Goal: Transaction & Acquisition: Download file/media

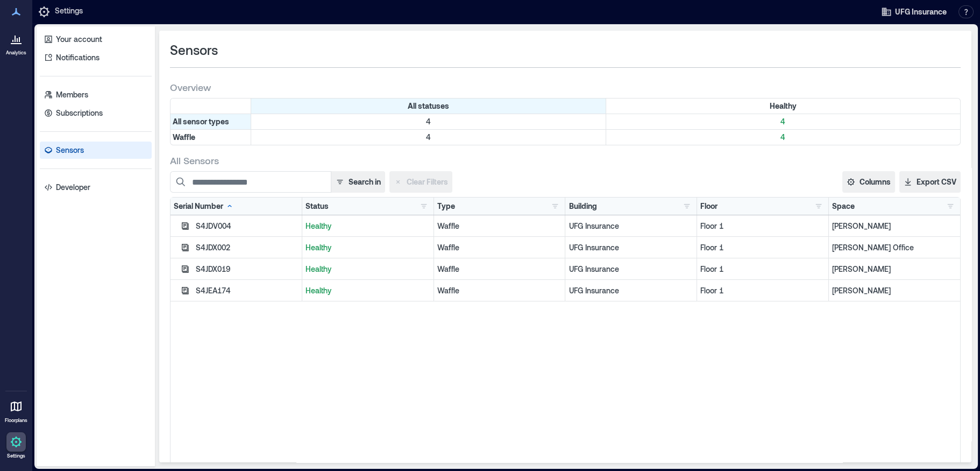
click at [862, 245] on p "[PERSON_NAME] Office" at bounding box center [894, 247] width 125 height 11
click at [865, 250] on p "[PERSON_NAME] Office" at bounding box center [894, 247] width 125 height 11
click at [627, 242] on p "UFG Insurance" at bounding box center [631, 247] width 125 height 11
click at [590, 251] on p "UFG Insurance" at bounding box center [631, 247] width 125 height 11
click at [85, 39] on p "Your account" at bounding box center [79, 39] width 46 height 11
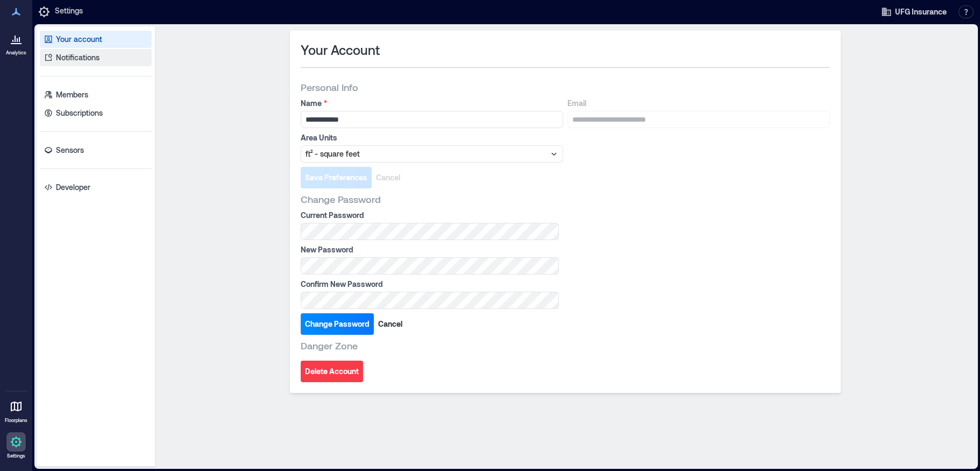
click at [76, 57] on p "Notifications" at bounding box center [78, 57] width 44 height 11
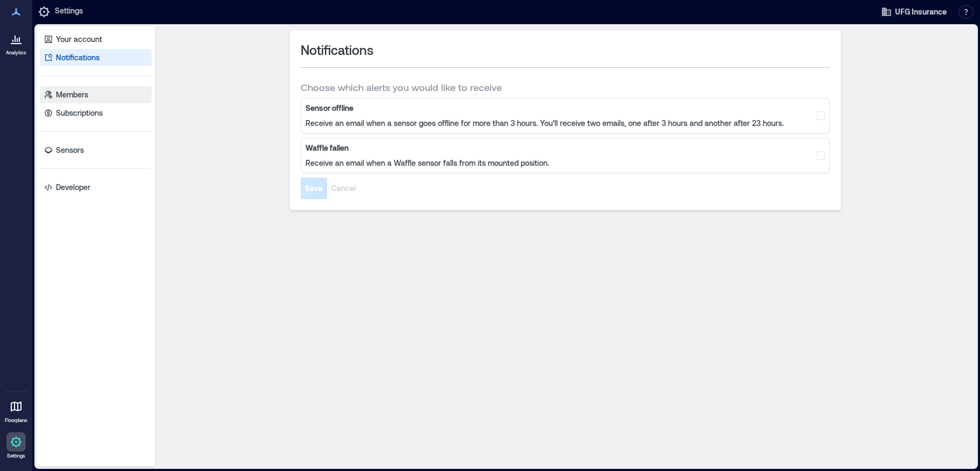
click at [63, 91] on p "Members" at bounding box center [72, 94] width 32 height 11
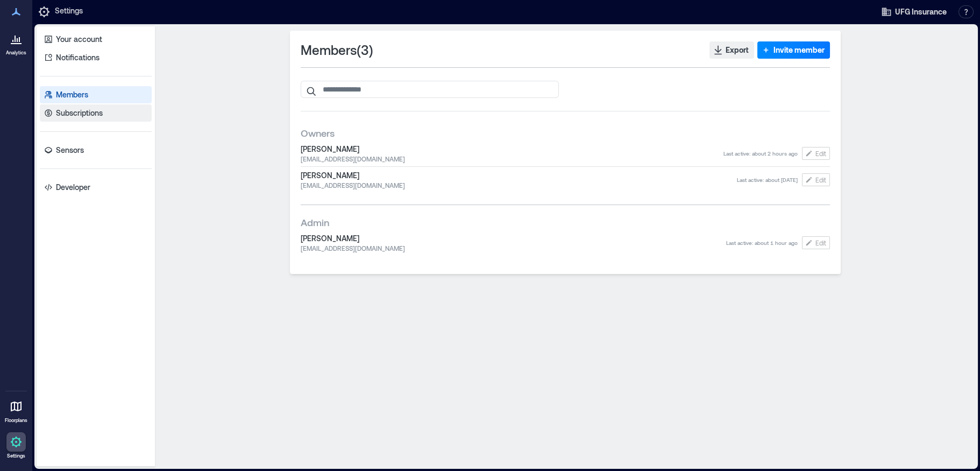
click at [63, 115] on p "Subscriptions" at bounding box center [79, 113] width 47 height 11
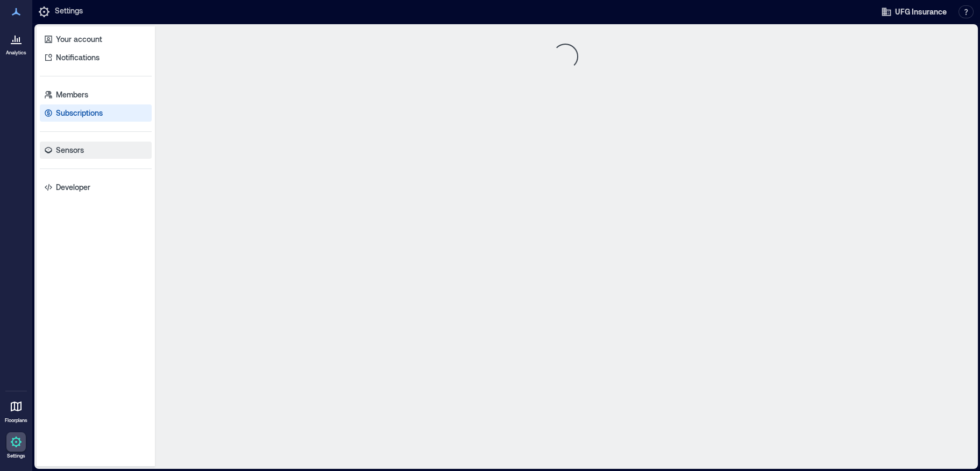
click at [58, 146] on p "Sensors" at bounding box center [70, 150] width 28 height 11
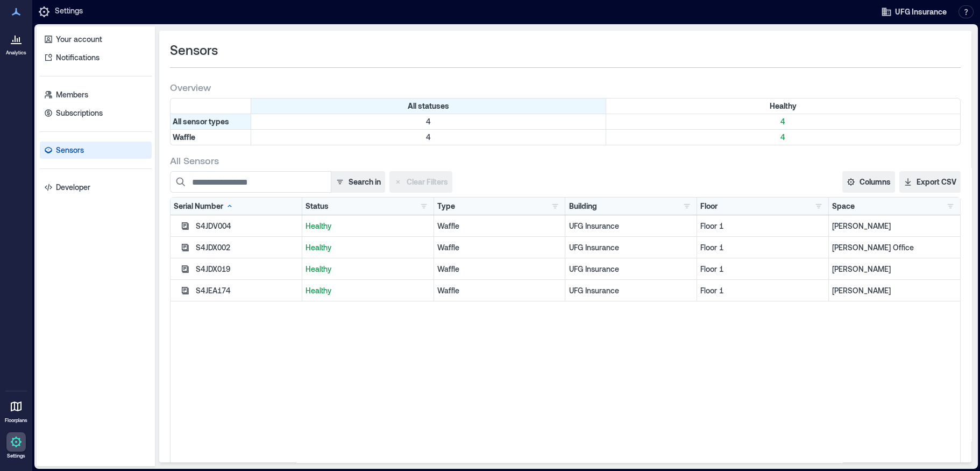
click at [302, 220] on div "Healthy" at bounding box center [368, 226] width 132 height 22
click at [846, 225] on p "[PERSON_NAME]" at bounding box center [894, 226] width 125 height 11
click at [843, 250] on p "[PERSON_NAME] Office" at bounding box center [894, 247] width 125 height 11
click at [945, 206] on button "button" at bounding box center [950, 206] width 13 height 11
click at [867, 227] on div "[PERSON_NAME] 1" at bounding box center [877, 226] width 131 height 11
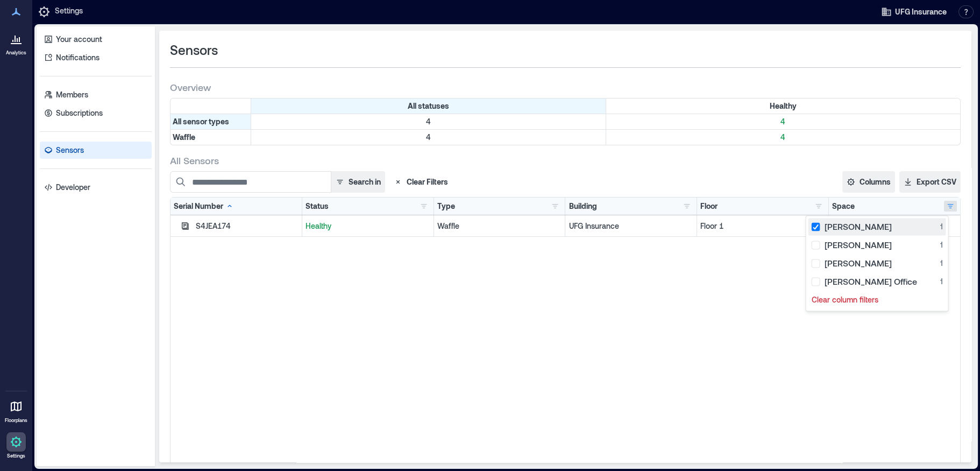
click at [866, 227] on div "[PERSON_NAME] 1" at bounding box center [877, 226] width 131 height 11
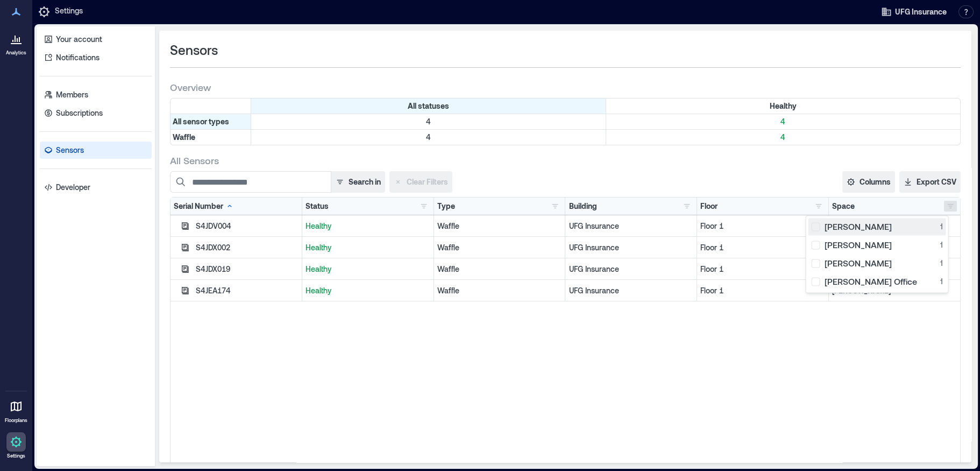
click at [866, 227] on div "[PERSON_NAME] 1" at bounding box center [877, 226] width 131 height 11
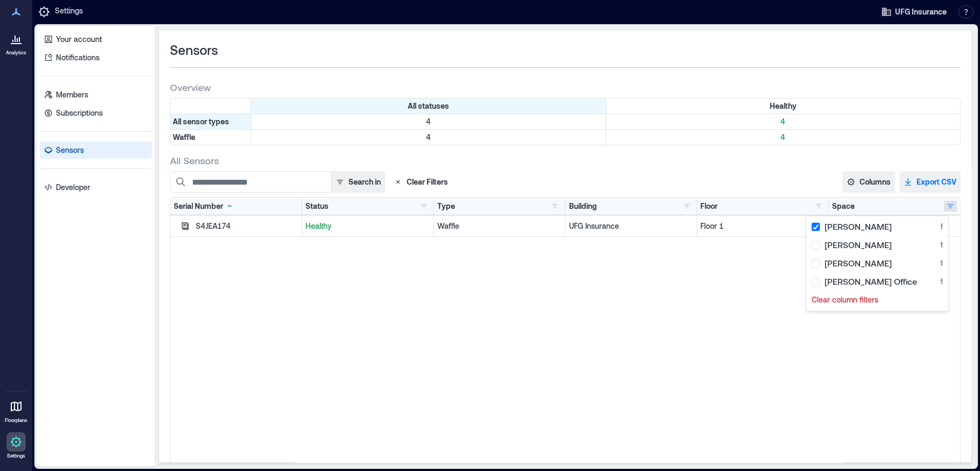
click at [911, 181] on button "Export CSV" at bounding box center [930, 182] width 61 height 22
drag, startPoint x: 681, startPoint y: 320, endPoint x: 802, endPoint y: 278, distance: 128.1
click at [681, 320] on div "S4JEA174 Healthy Waffle UFG Insurance Floor 1 [PERSON_NAME]" at bounding box center [566, 349] width 790 height 269
click at [944, 206] on button "button" at bounding box center [950, 206] width 13 height 11
click at [865, 225] on div "[PERSON_NAME] 1" at bounding box center [877, 226] width 131 height 11
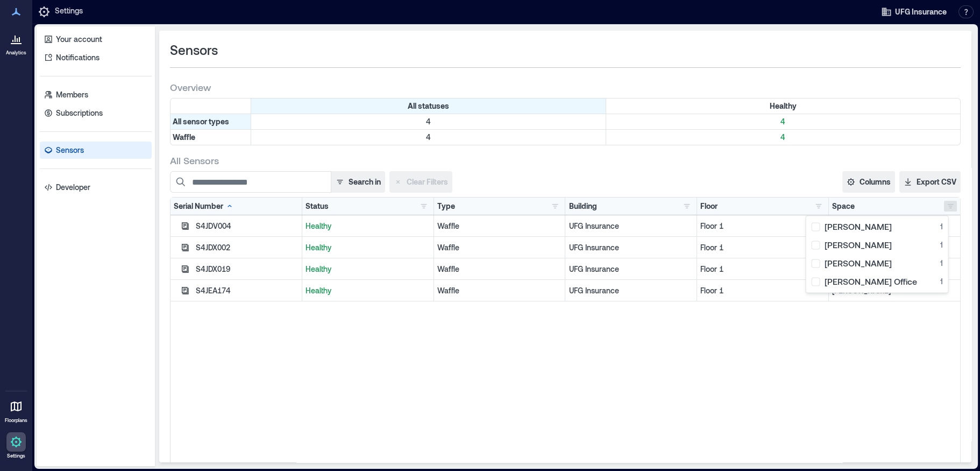
click at [792, 382] on div "S4JDV004 Healthy Waffle UFG Insurance Floor 1 [PERSON_NAME] S4JDX002 Healthy Wa…" at bounding box center [566, 349] width 790 height 269
click at [853, 185] on button "Columns" at bounding box center [869, 182] width 53 height 22
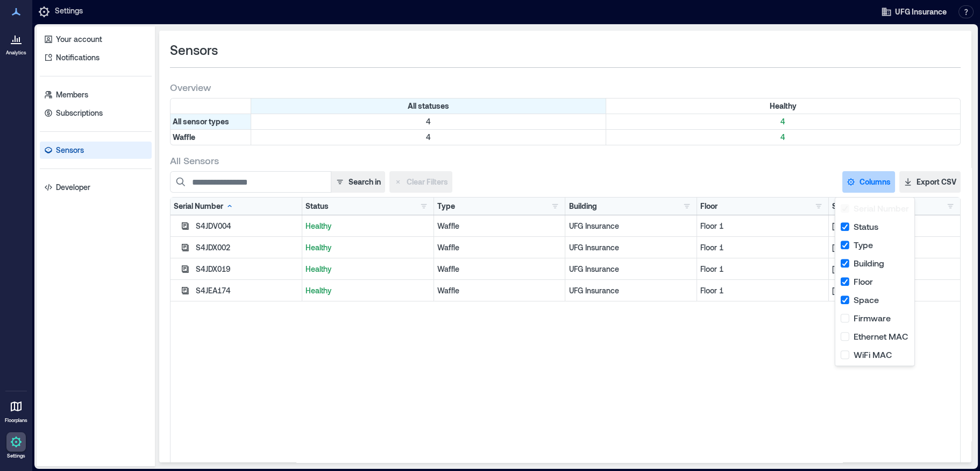
click at [639, 380] on div "S4JDV004 Healthy Waffle UFG Insurance Floor 1 [PERSON_NAME] S4JDX002 Healthy Wa…" at bounding box center [566, 349] width 790 height 269
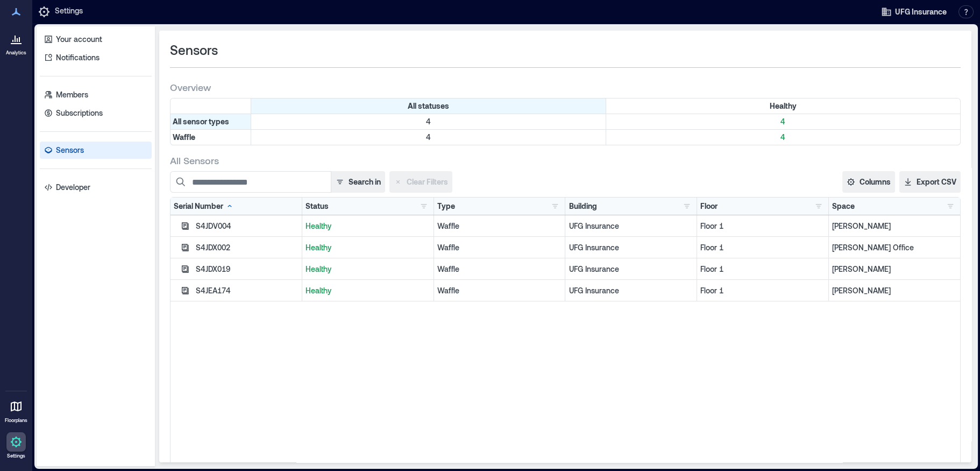
click at [13, 40] on icon at bounding box center [16, 38] width 13 height 13
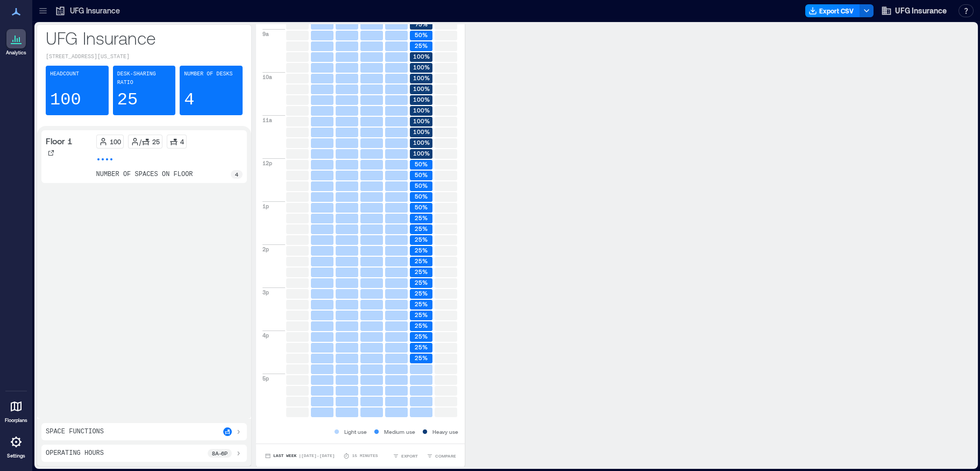
click at [238, 434] on icon at bounding box center [238, 431] width 9 height 9
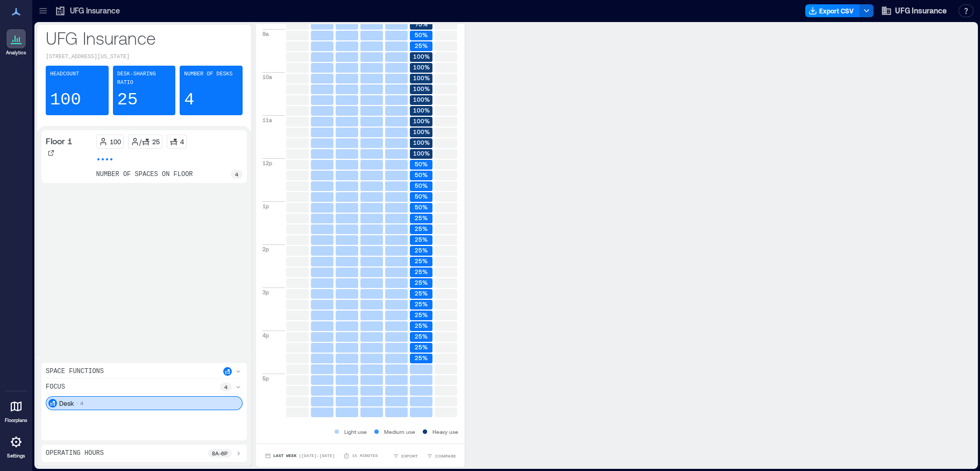
click at [235, 385] on icon at bounding box center [238, 387] width 9 height 9
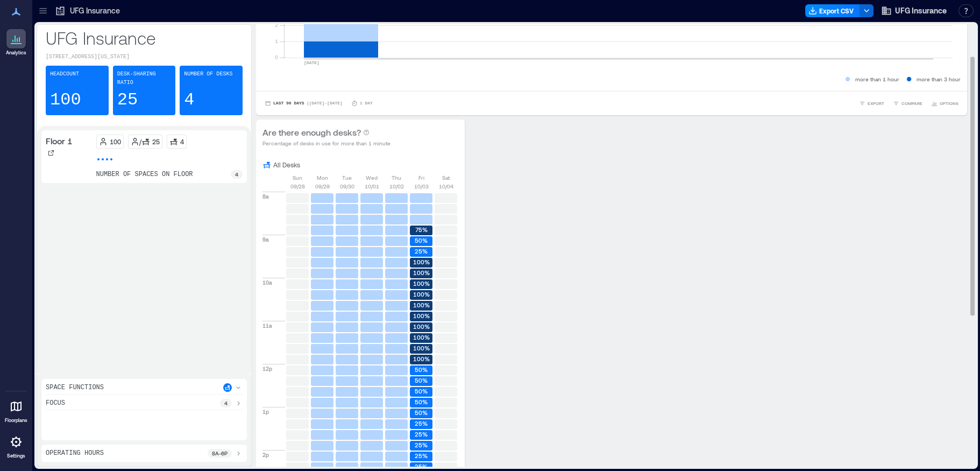
scroll to position [161, 0]
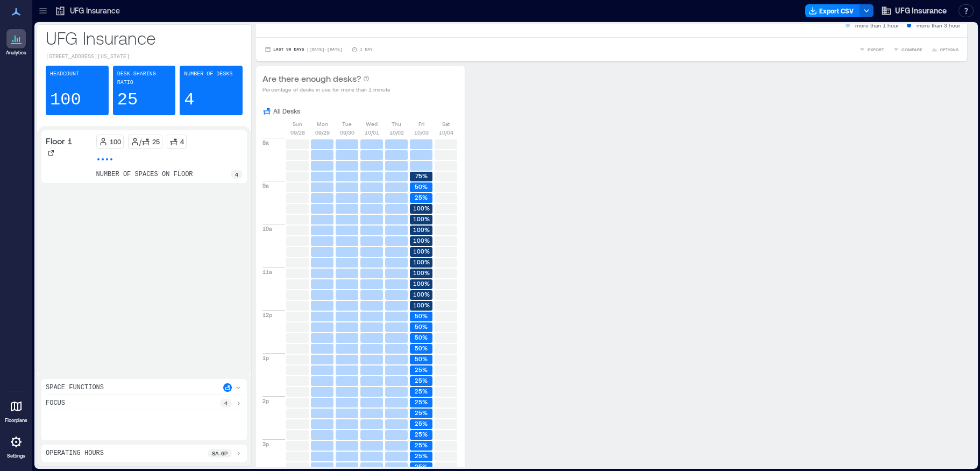
click at [222, 451] on p "8a - 6p" at bounding box center [220, 453] width 16 height 9
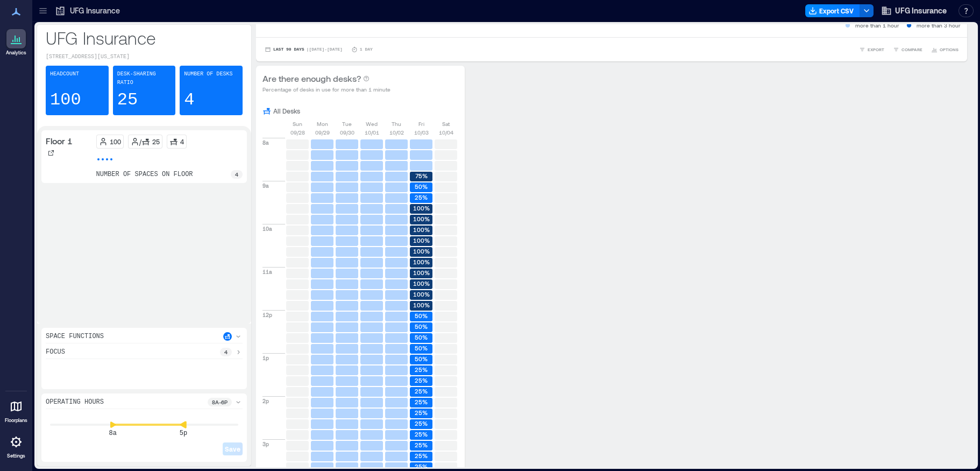
click at [181, 428] on icon at bounding box center [184, 425] width 8 height 8
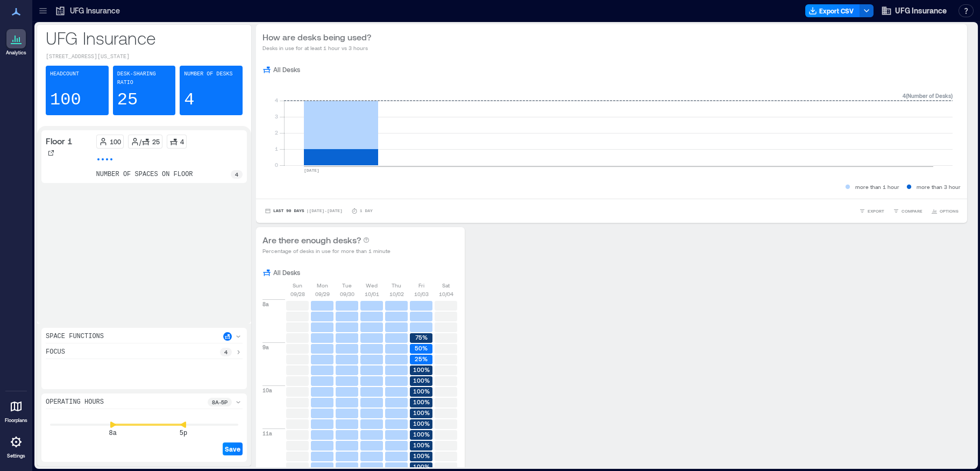
click at [192, 255] on div "Floor 1 100 / 25 4 number of spaces on floor 4" at bounding box center [144, 224] width 206 height 189
drag, startPoint x: 358, startPoint y: 136, endPoint x: 441, endPoint y: 138, distance: 82.9
click at [440, 138] on rect at bounding box center [618, 119] width 669 height 91
click at [946, 138] on rect at bounding box center [618, 119] width 669 height 91
drag, startPoint x: 925, startPoint y: 166, endPoint x: 959, endPoint y: 165, distance: 34.5
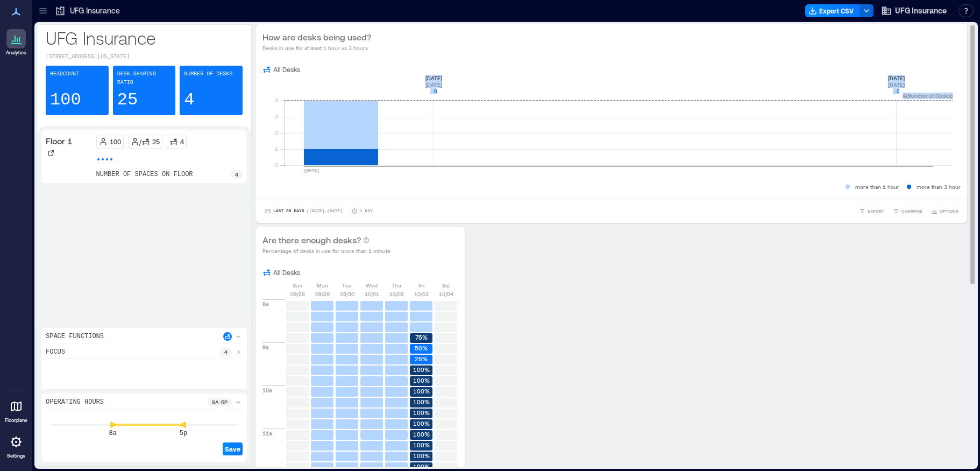
click at [959, 165] on div "How are desks being used? Desks in use for at least 1 hour vs 3 hours All Desks…" at bounding box center [616, 402] width 720 height 757
click at [183, 426] on icon at bounding box center [183, 424] width 6 height 7
click at [233, 451] on span "Save" at bounding box center [233, 448] width 16 height 9
click at [98, 154] on div "100 / 25 4 number of spaces on floor 4" at bounding box center [169, 157] width 147 height 44
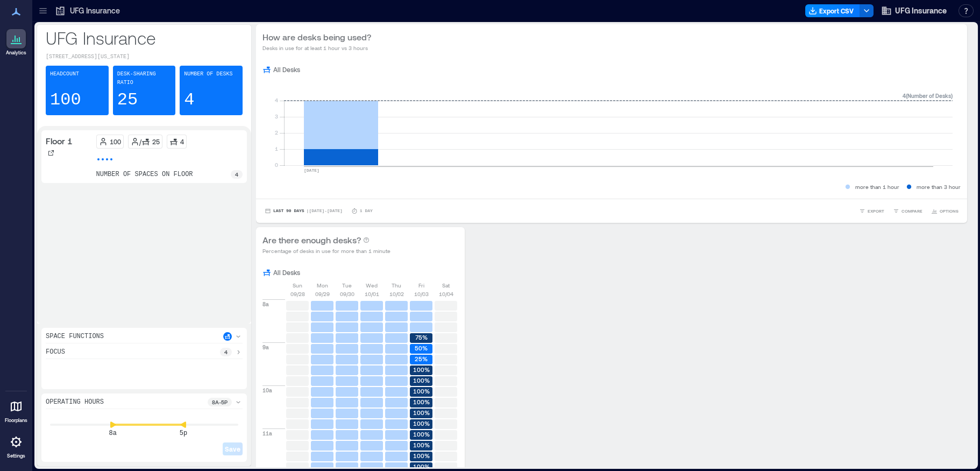
click at [106, 137] on icon at bounding box center [103, 141] width 9 height 9
click at [138, 142] on icon at bounding box center [135, 143] width 6 height 3
click at [181, 137] on p "4" at bounding box center [182, 141] width 4 height 9
click at [844, 11] on button "Export CSV" at bounding box center [832, 10] width 55 height 13
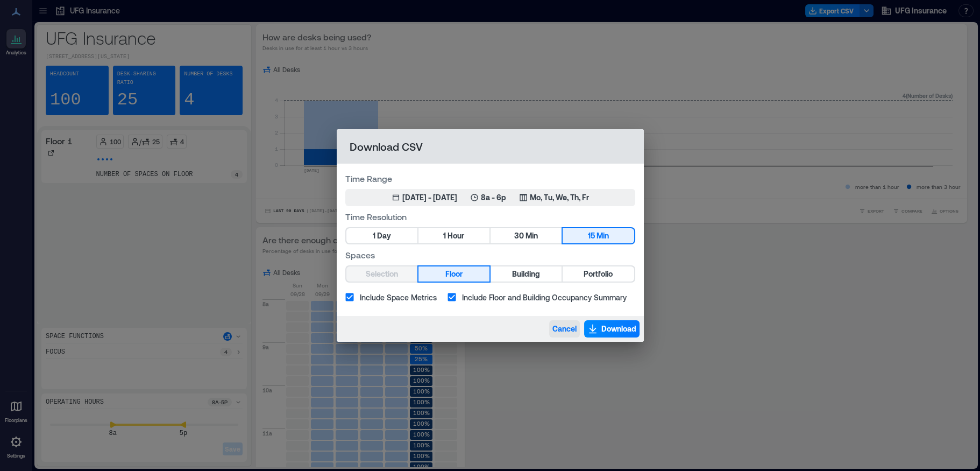
click at [564, 322] on button "Cancel" at bounding box center [564, 328] width 31 height 17
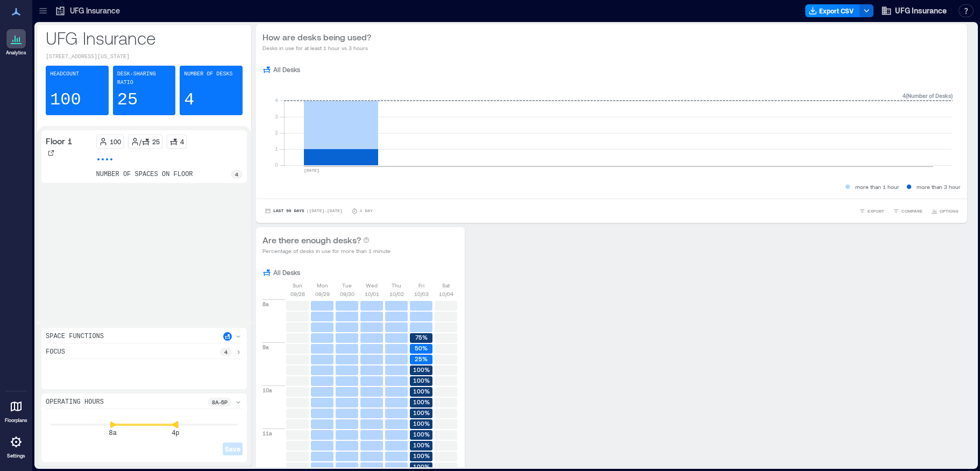
click at [173, 424] on icon at bounding box center [175, 424] width 6 height 7
click at [231, 447] on span "Save" at bounding box center [233, 448] width 16 height 9
click at [857, 4] on button "Export CSV" at bounding box center [832, 10] width 55 height 13
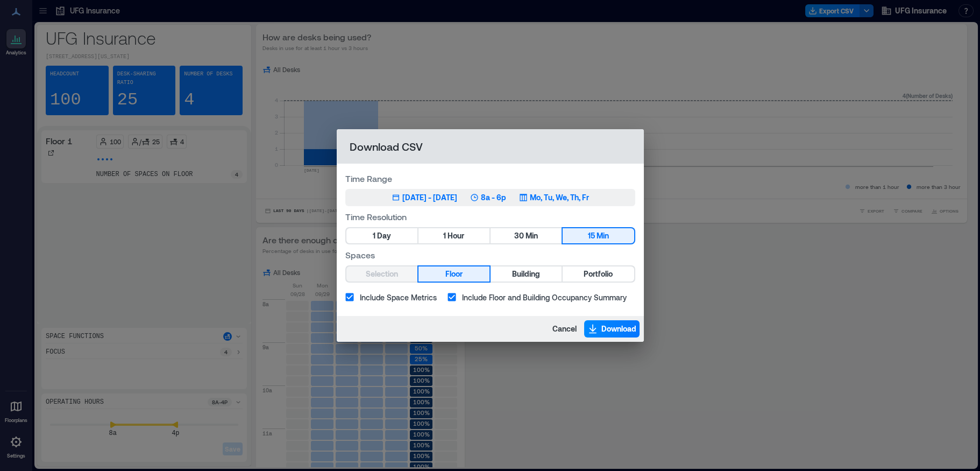
click at [506, 193] on p "8a - 6p" at bounding box center [493, 197] width 25 height 11
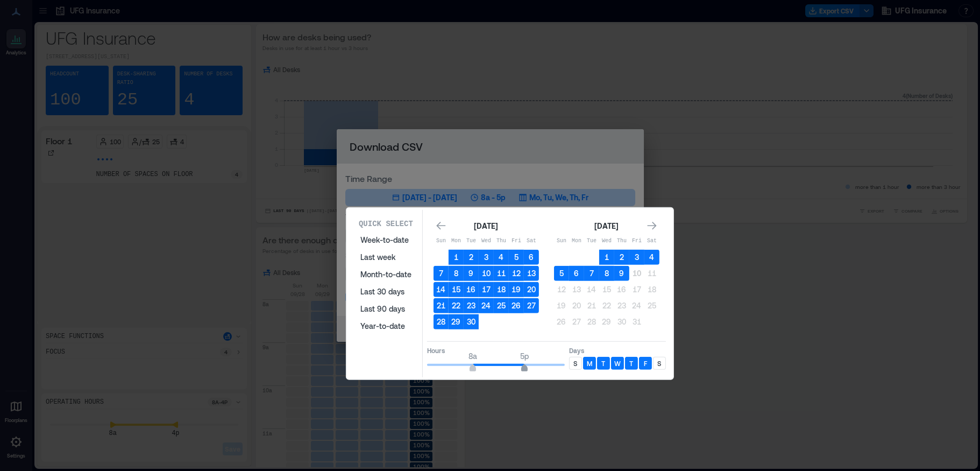
type input "**"
drag, startPoint x: 529, startPoint y: 367, endPoint x: 521, endPoint y: 367, distance: 7.5
click at [521, 367] on span "4p" at bounding box center [519, 369] width 6 height 4
click at [369, 287] on button "Last 30 days" at bounding box center [386, 291] width 64 height 17
click at [370, 274] on button "Month-to-date" at bounding box center [386, 274] width 64 height 17
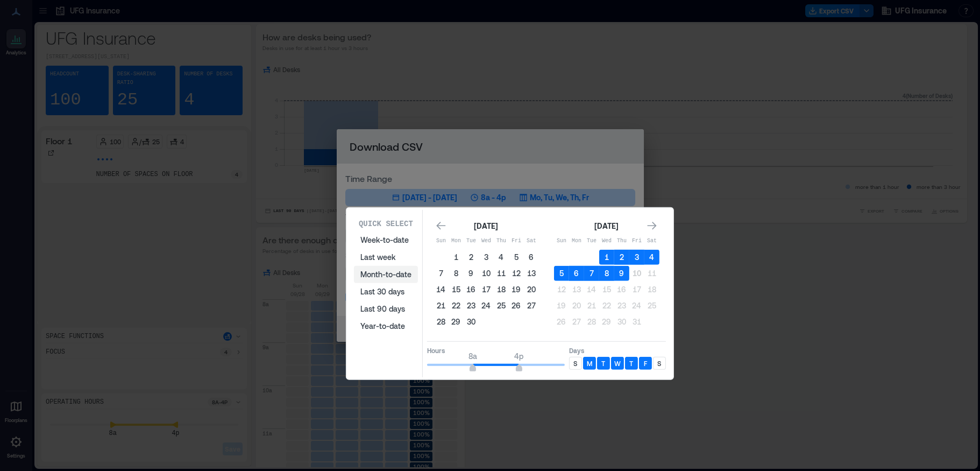
click at [370, 274] on button "Month-to-date" at bounding box center [386, 274] width 64 height 17
click at [369, 290] on button "Last 30 days" at bounding box center [386, 291] width 64 height 17
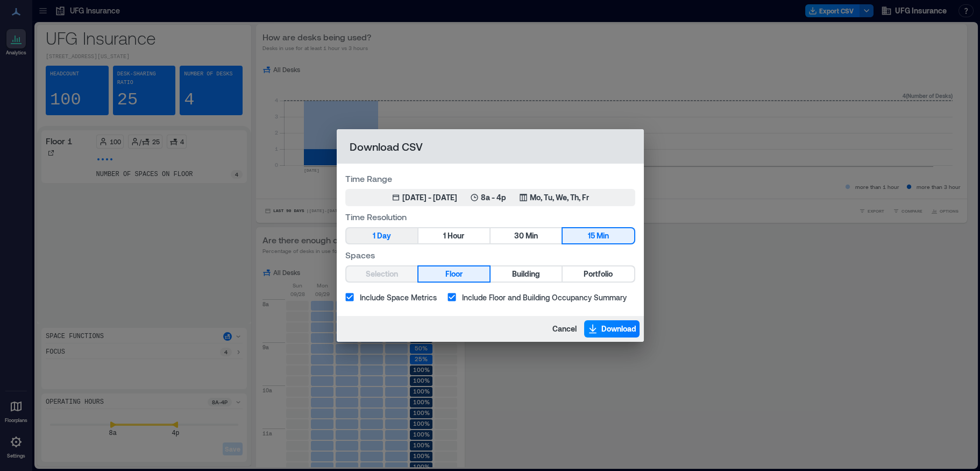
click at [389, 235] on span "Day" at bounding box center [384, 235] width 14 height 13
click at [450, 240] on span "Hour" at bounding box center [456, 235] width 17 height 13
click at [598, 324] on button "Download" at bounding box center [611, 328] width 55 height 17
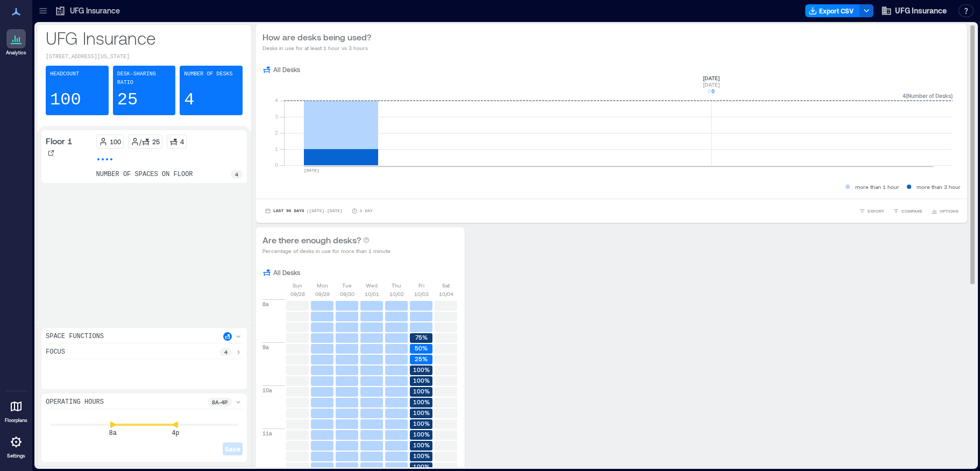
click at [838, 5] on button "Export CSV" at bounding box center [832, 10] width 55 height 13
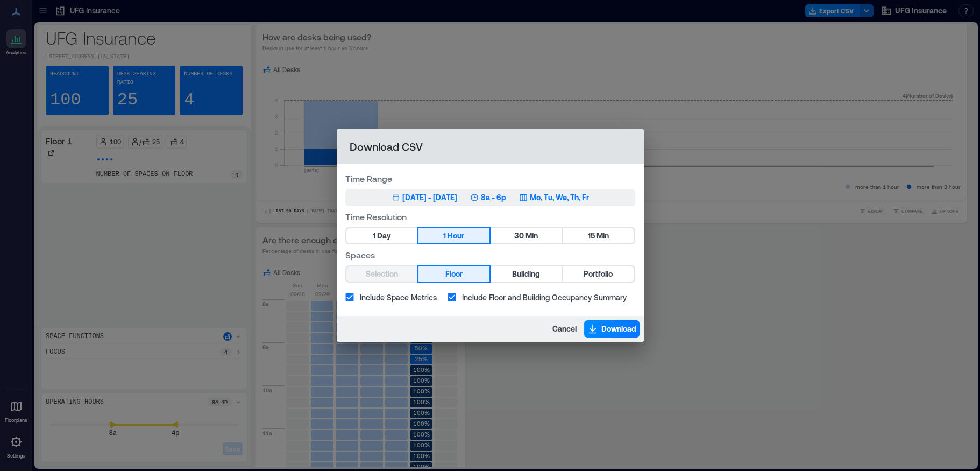
click at [506, 199] on p "8a - 6p" at bounding box center [493, 197] width 25 height 11
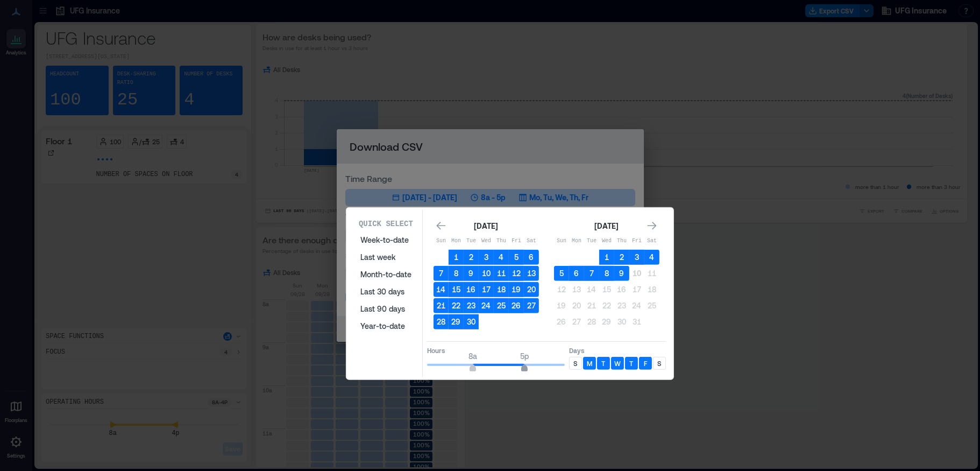
type input "**"
drag, startPoint x: 529, startPoint y: 369, endPoint x: 517, endPoint y: 366, distance: 12.0
click at [517, 367] on span "4p" at bounding box center [519, 369] width 6 height 4
click at [382, 275] on button "Month-to-date" at bounding box center [386, 274] width 64 height 17
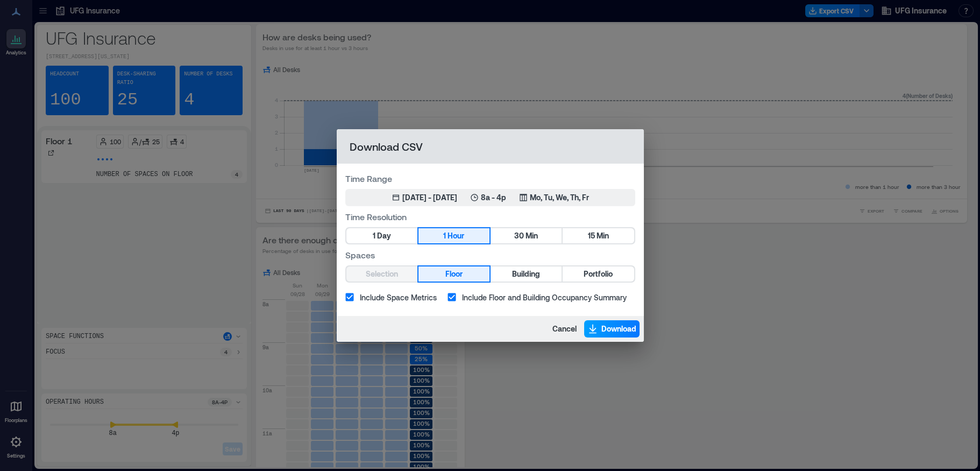
click at [604, 329] on span "Download" at bounding box center [619, 328] width 35 height 11
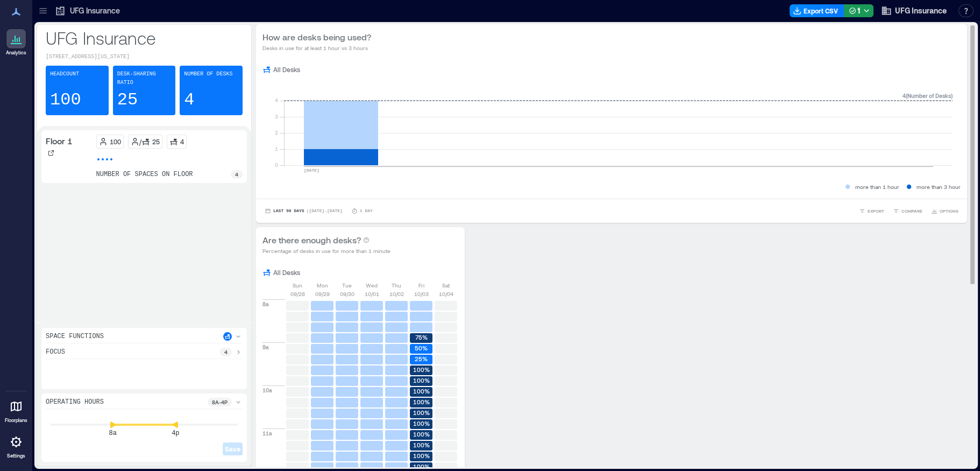
click at [836, 9] on button "Export CSV" at bounding box center [832, 10] width 55 height 13
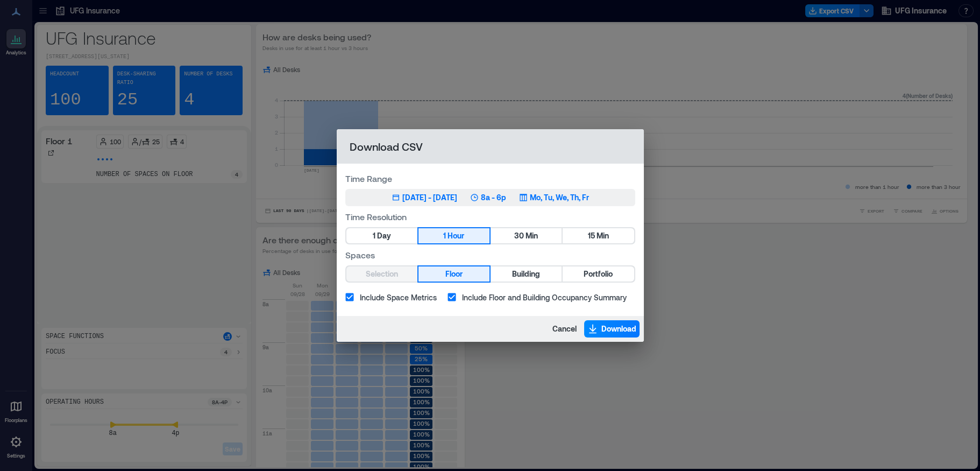
click at [447, 198] on div "[DATE] - [DATE]" at bounding box center [429, 197] width 55 height 11
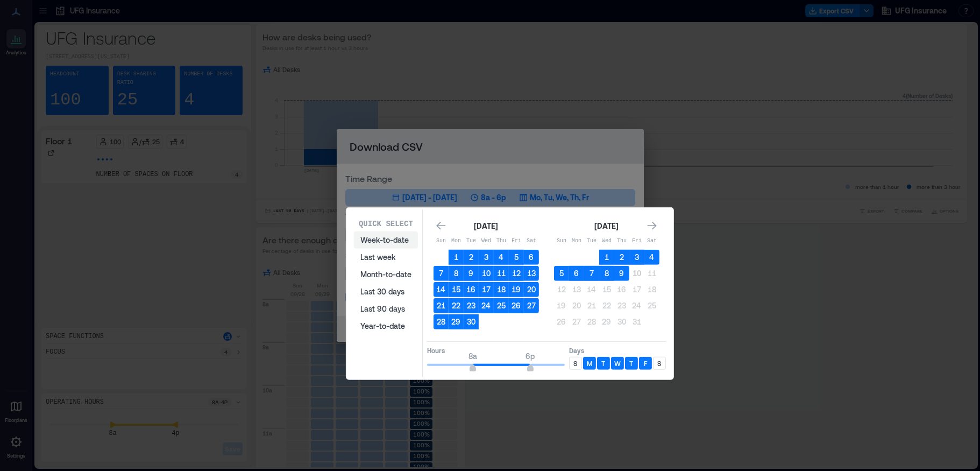
click at [376, 241] on button "Week-to-date" at bounding box center [386, 239] width 64 height 17
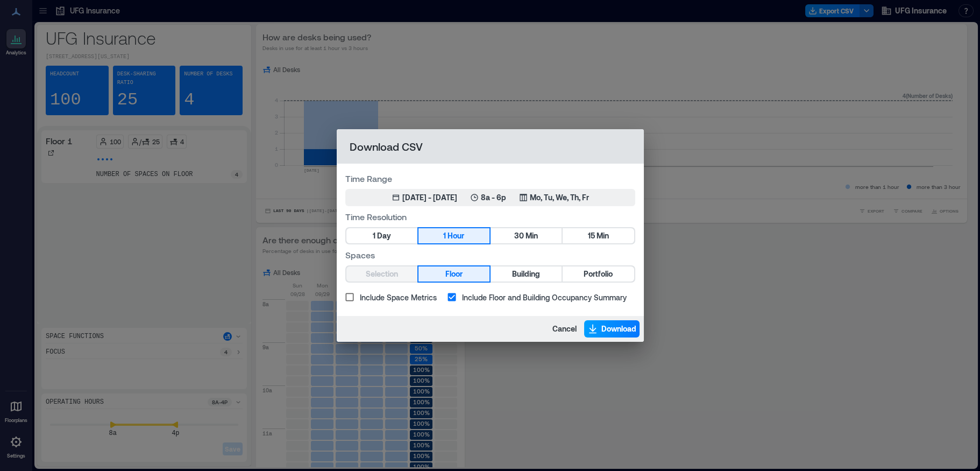
click at [612, 329] on span "Download" at bounding box center [619, 328] width 35 height 11
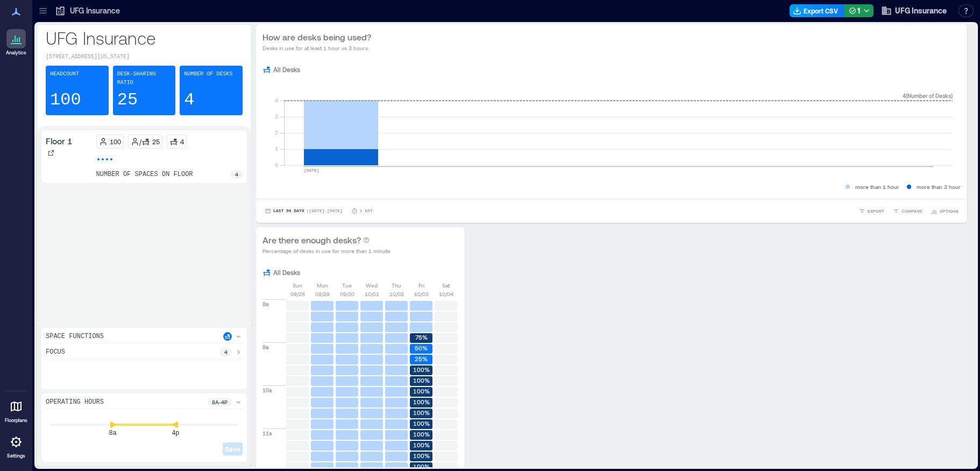
click at [835, 9] on button "Export CSV" at bounding box center [817, 10] width 55 height 13
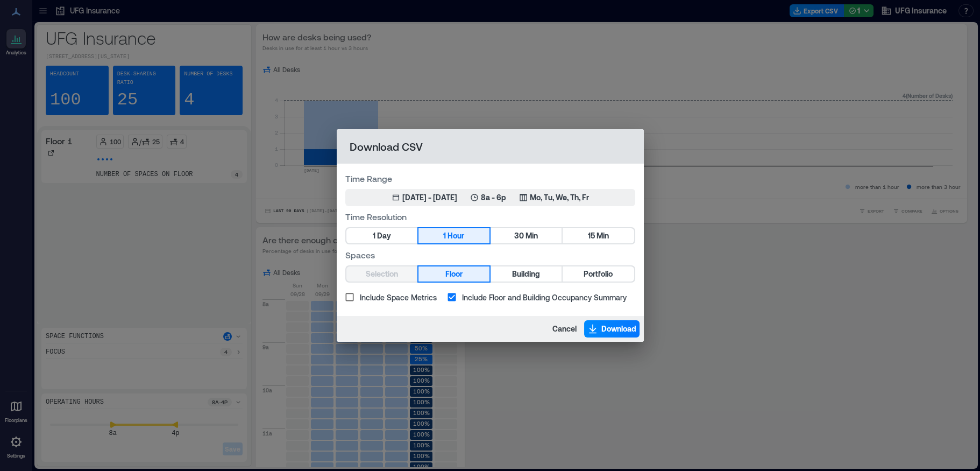
click at [856, 10] on div "Download CSV Time Range [DATE] 10, 2025 - [DATE] 8a - 6p Mo, Tu, We, Th, Fr Tim…" at bounding box center [490, 235] width 980 height 471
click at [554, 326] on span "Cancel" at bounding box center [565, 328] width 24 height 11
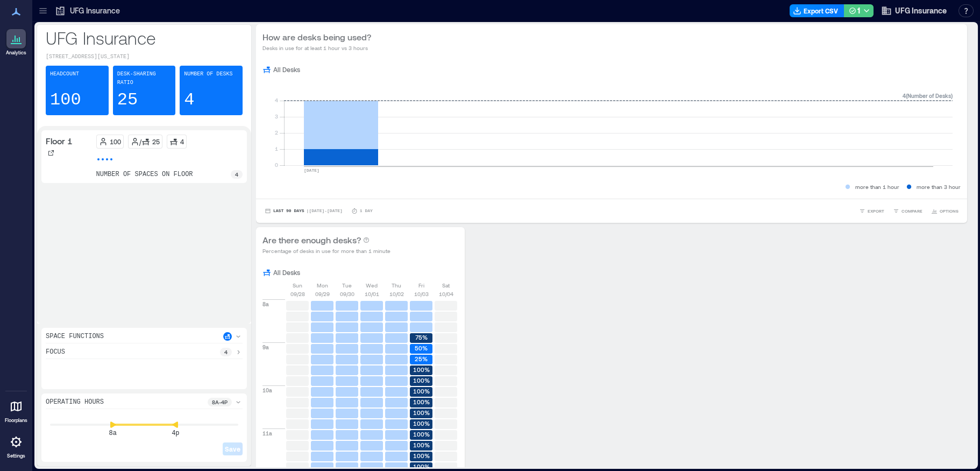
click at [860, 6] on button "1" at bounding box center [859, 10] width 30 height 13
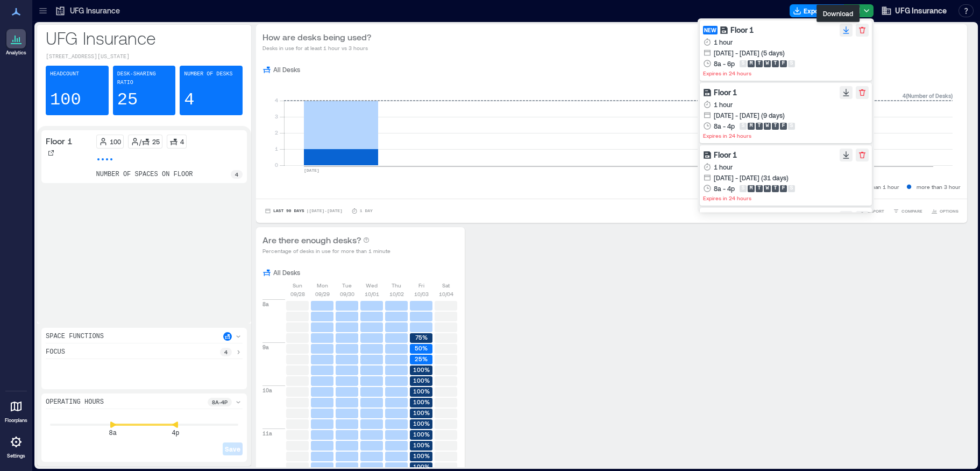
click at [842, 29] on icon "button" at bounding box center [846, 30] width 9 height 9
click at [842, 89] on icon "button" at bounding box center [846, 92] width 9 height 9
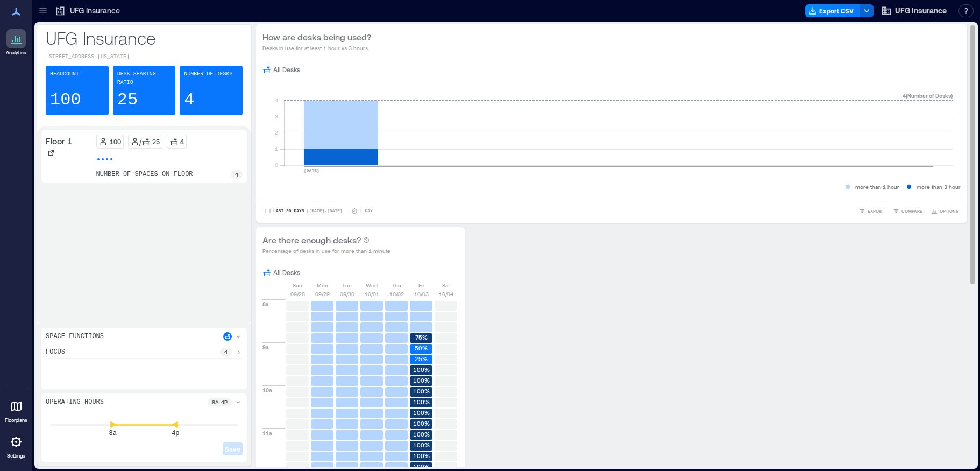
drag, startPoint x: 561, startPoint y: 278, endPoint x: 583, endPoint y: 263, distance: 26.7
click at [838, 2] on div "Export CSV UFG Insurance Resources API Documentation Help Center Contact Talk t…" at bounding box center [891, 10] width 173 height 17
click at [838, 10] on button "Export CSV" at bounding box center [832, 10] width 55 height 13
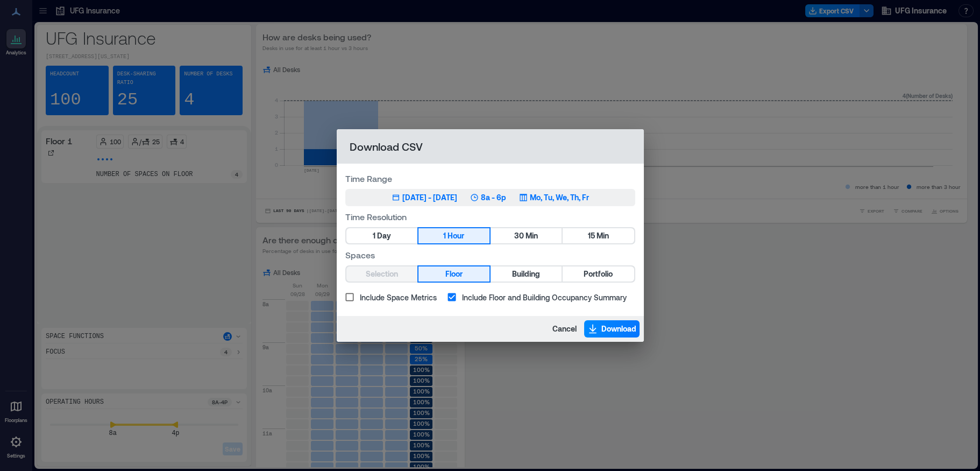
click at [428, 200] on div "[DATE] - [DATE]" at bounding box center [429, 197] width 55 height 11
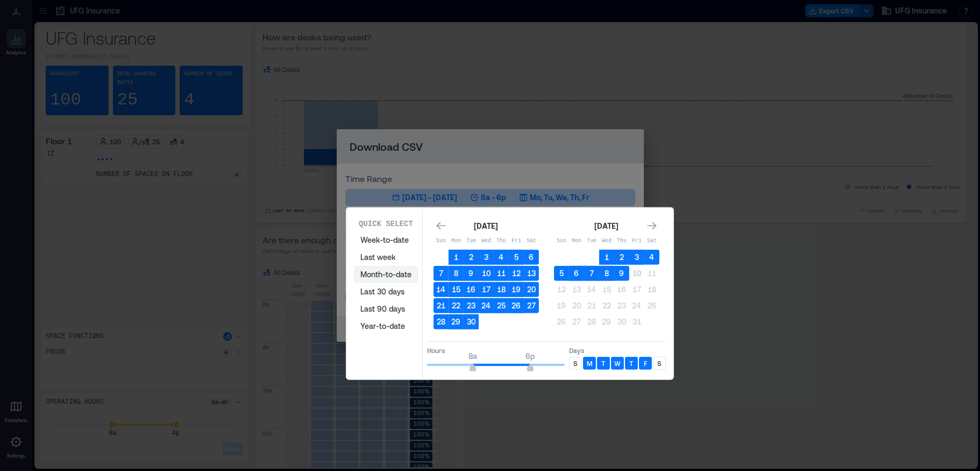
click at [379, 273] on button "Month-to-date" at bounding box center [386, 274] width 64 height 17
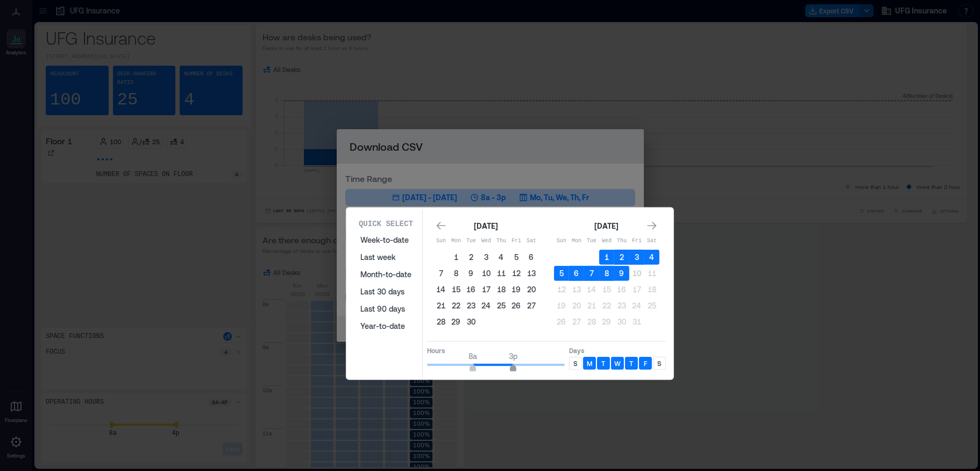
type input "**"
drag, startPoint x: 529, startPoint y: 366, endPoint x: 518, endPoint y: 364, distance: 11.5
click at [518, 367] on span "4p" at bounding box center [519, 369] width 6 height 4
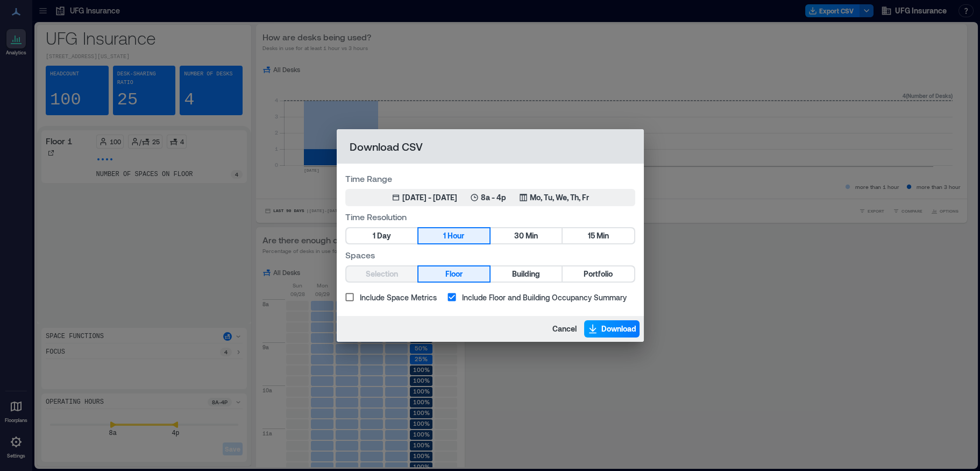
click at [606, 326] on span "Download" at bounding box center [619, 328] width 35 height 11
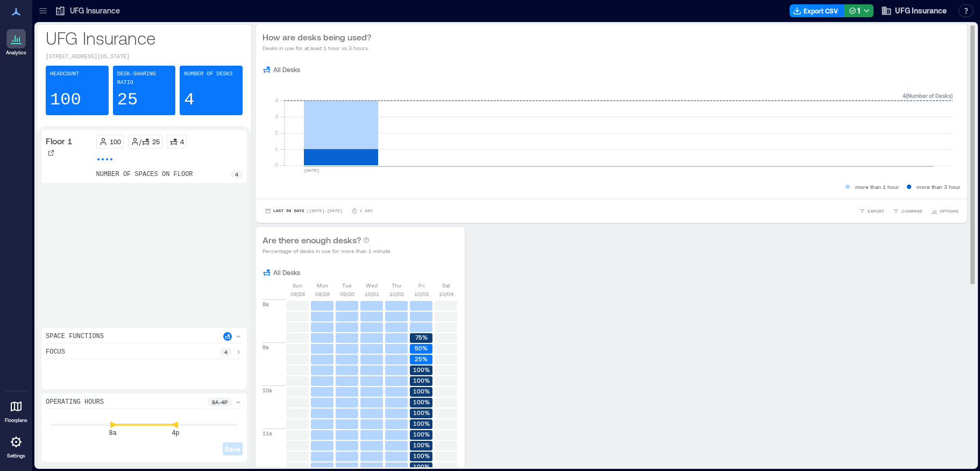
click at [811, 10] on button "Export CSV" at bounding box center [817, 10] width 55 height 13
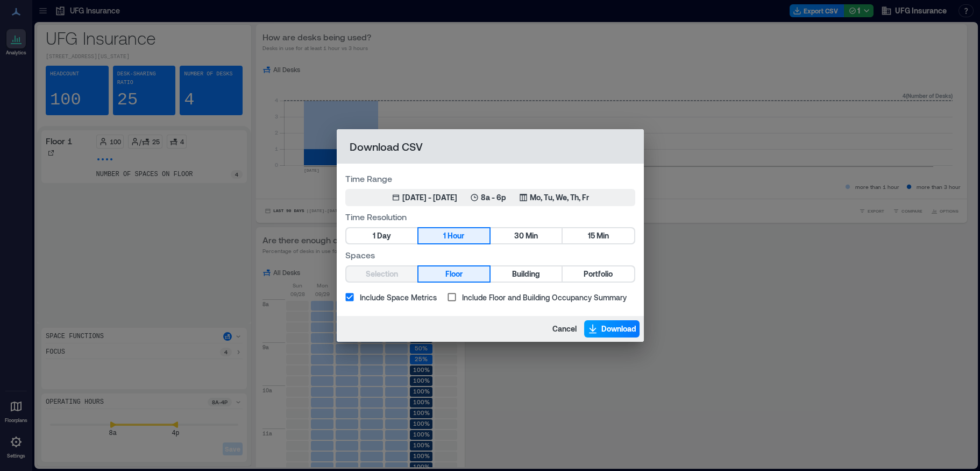
click at [614, 325] on span "Download" at bounding box center [619, 328] width 35 height 11
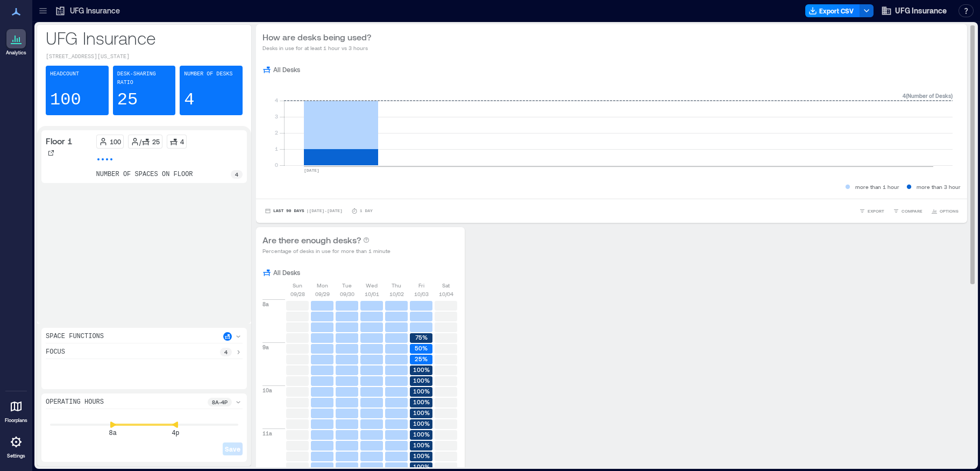
click at [844, 10] on button "Export CSV" at bounding box center [832, 10] width 55 height 13
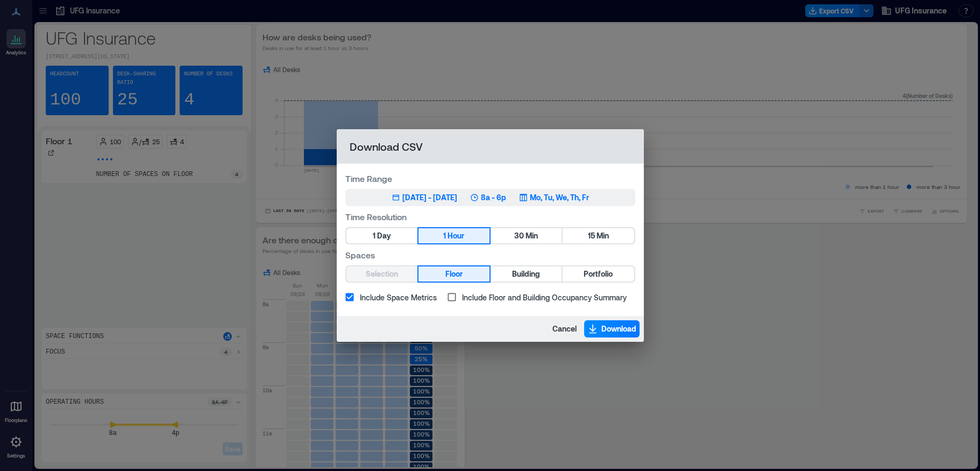
click at [413, 200] on div "[DATE] - [DATE]" at bounding box center [429, 197] width 55 height 11
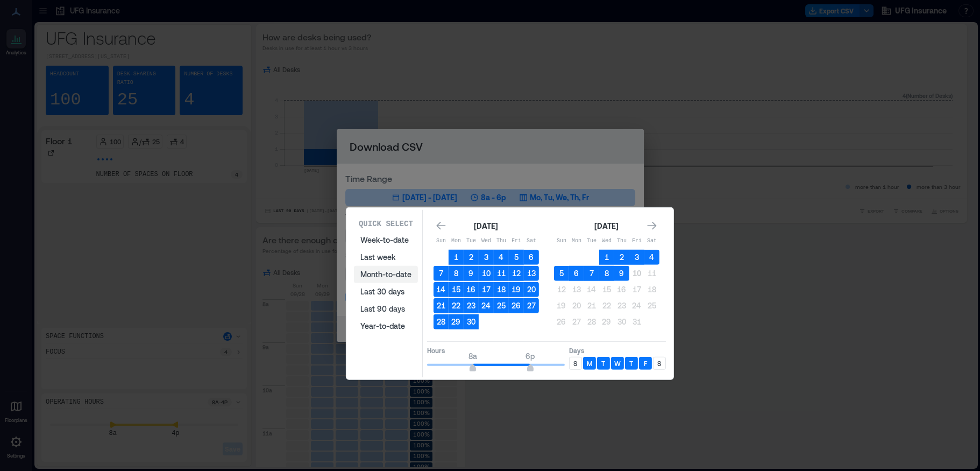
click at [375, 275] on button "Month-to-date" at bounding box center [386, 274] width 64 height 17
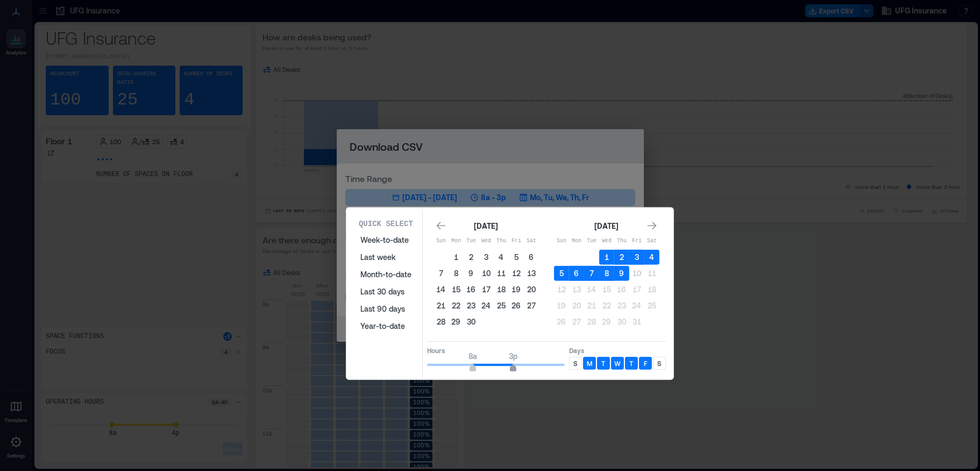
type input "**"
drag, startPoint x: 528, startPoint y: 366, endPoint x: 519, endPoint y: 369, distance: 9.5
click at [519, 369] on span "4p" at bounding box center [519, 369] width 6 height 4
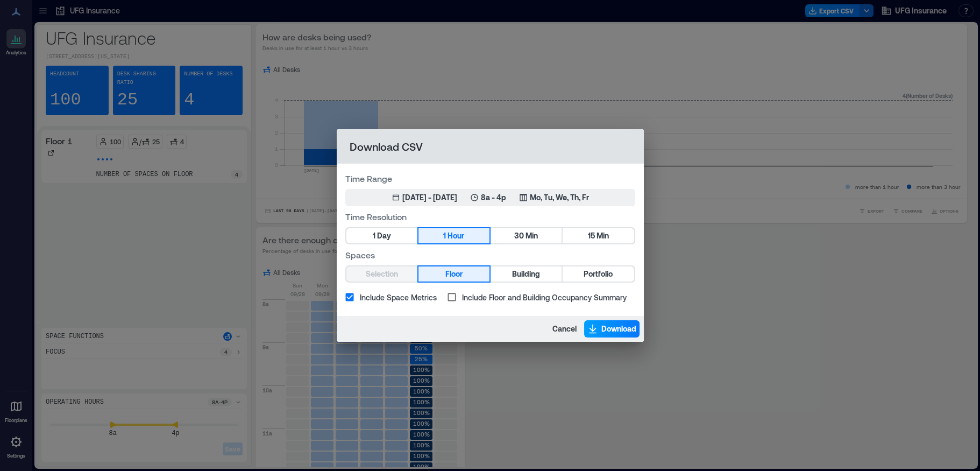
click at [603, 323] on span "Download" at bounding box center [619, 328] width 35 height 11
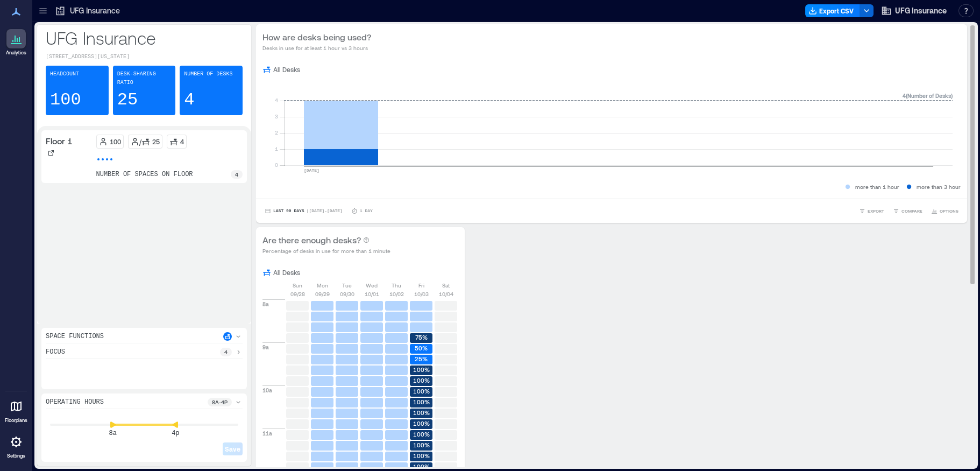
click at [832, 9] on button "Export CSV" at bounding box center [832, 10] width 55 height 13
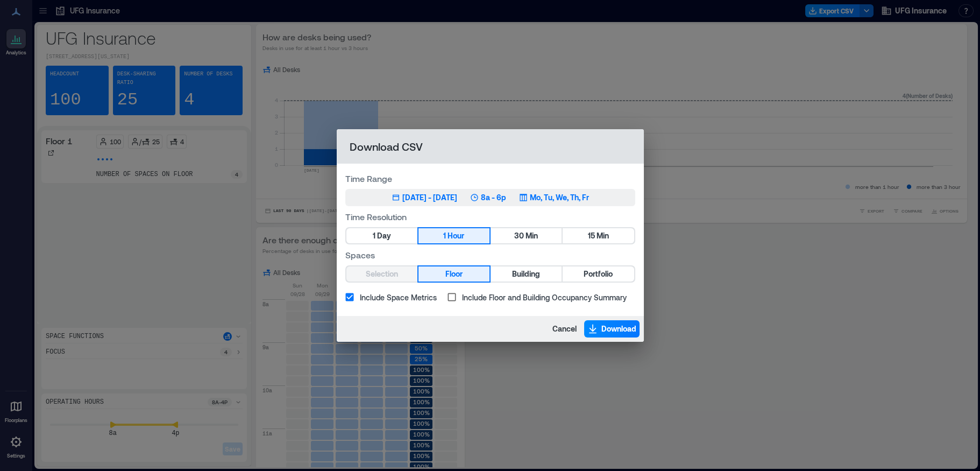
click at [505, 194] on p "8a - 6p" at bounding box center [493, 197] width 25 height 11
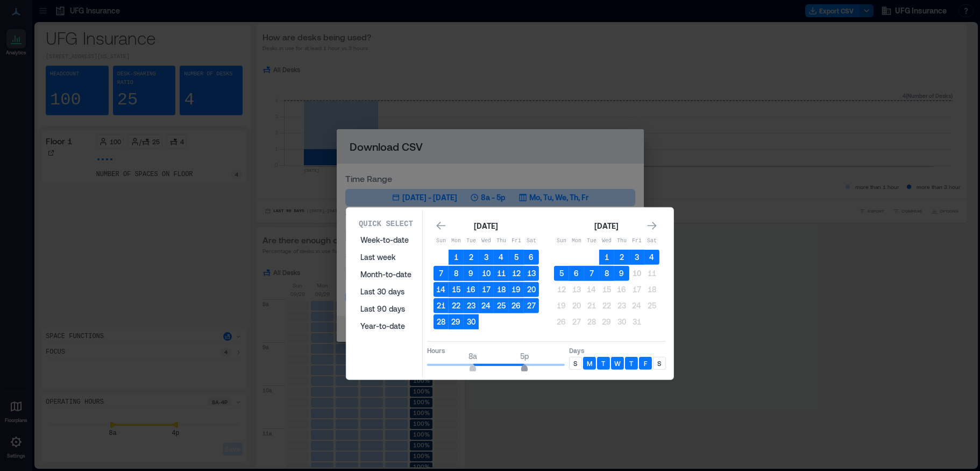
type input "**"
drag, startPoint x: 527, startPoint y: 366, endPoint x: 519, endPoint y: 365, distance: 7.7
click at [519, 367] on span "4p" at bounding box center [519, 369] width 6 height 4
click at [380, 273] on button "Month-to-date" at bounding box center [386, 274] width 64 height 17
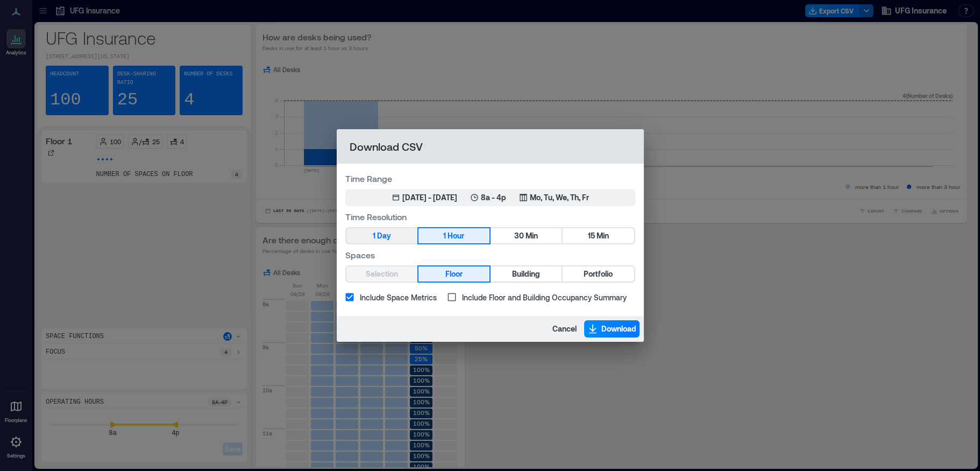
click at [393, 238] on button "1 Day" at bounding box center [382, 235] width 71 height 15
click at [602, 330] on span "Download" at bounding box center [619, 328] width 35 height 11
